Goal: Find specific page/section: Find specific page/section

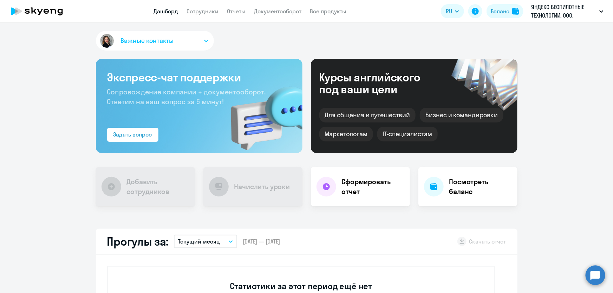
scroll to position [223, 0]
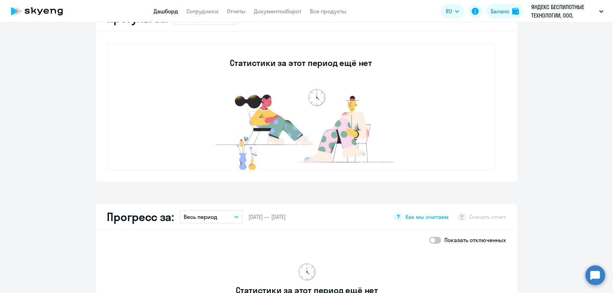
click at [64, 117] on app-truancy-attendance-dashboard "Прогулы за: Текущий месяц – [DATE] — [DATE] Скачать отчет Статистики за этот пе…" at bounding box center [306, 94] width 613 height 176
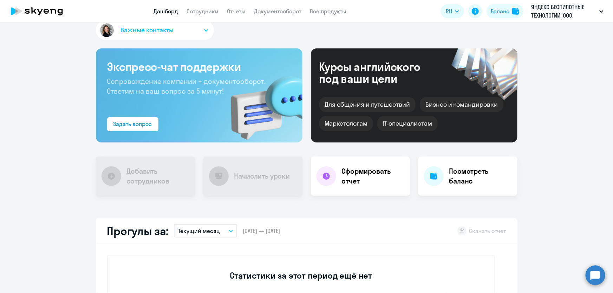
scroll to position [0, 0]
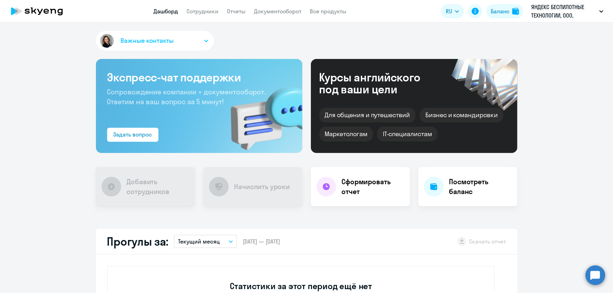
click at [202, 12] on link "Сотрудники" at bounding box center [203, 11] width 32 height 7
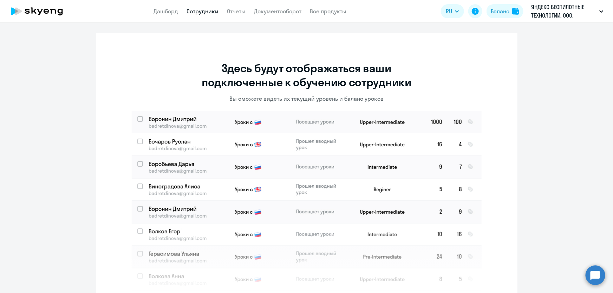
scroll to position [1, 0]
click at [236, 14] on link "Отчеты" at bounding box center [236, 11] width 19 height 7
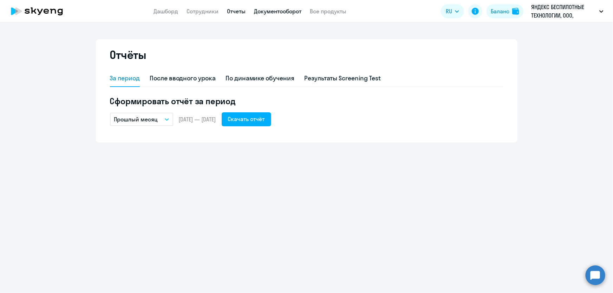
click at [274, 11] on link "Документооборот" at bounding box center [277, 11] width 47 height 7
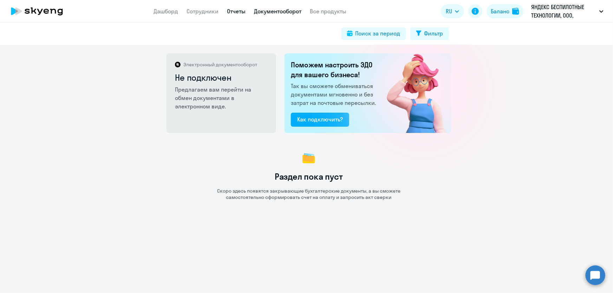
click at [237, 11] on link "Отчеты" at bounding box center [236, 11] width 19 height 7
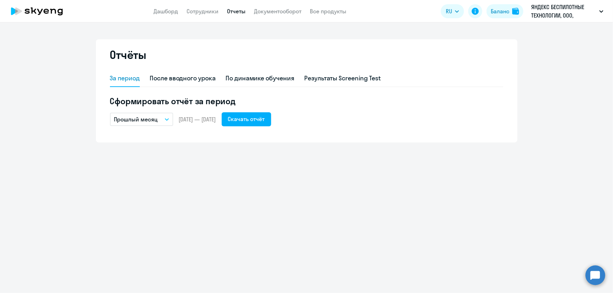
click at [142, 117] on p "Прошлый месяц" at bounding box center [136, 119] width 44 height 8
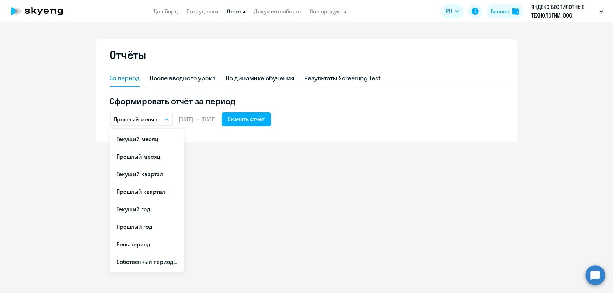
click at [479, 82] on div "За период После вводного урока По динамике обучения Результаты Screening Test" at bounding box center [307, 78] width 394 height 17
